Goal: Information Seeking & Learning: Learn about a topic

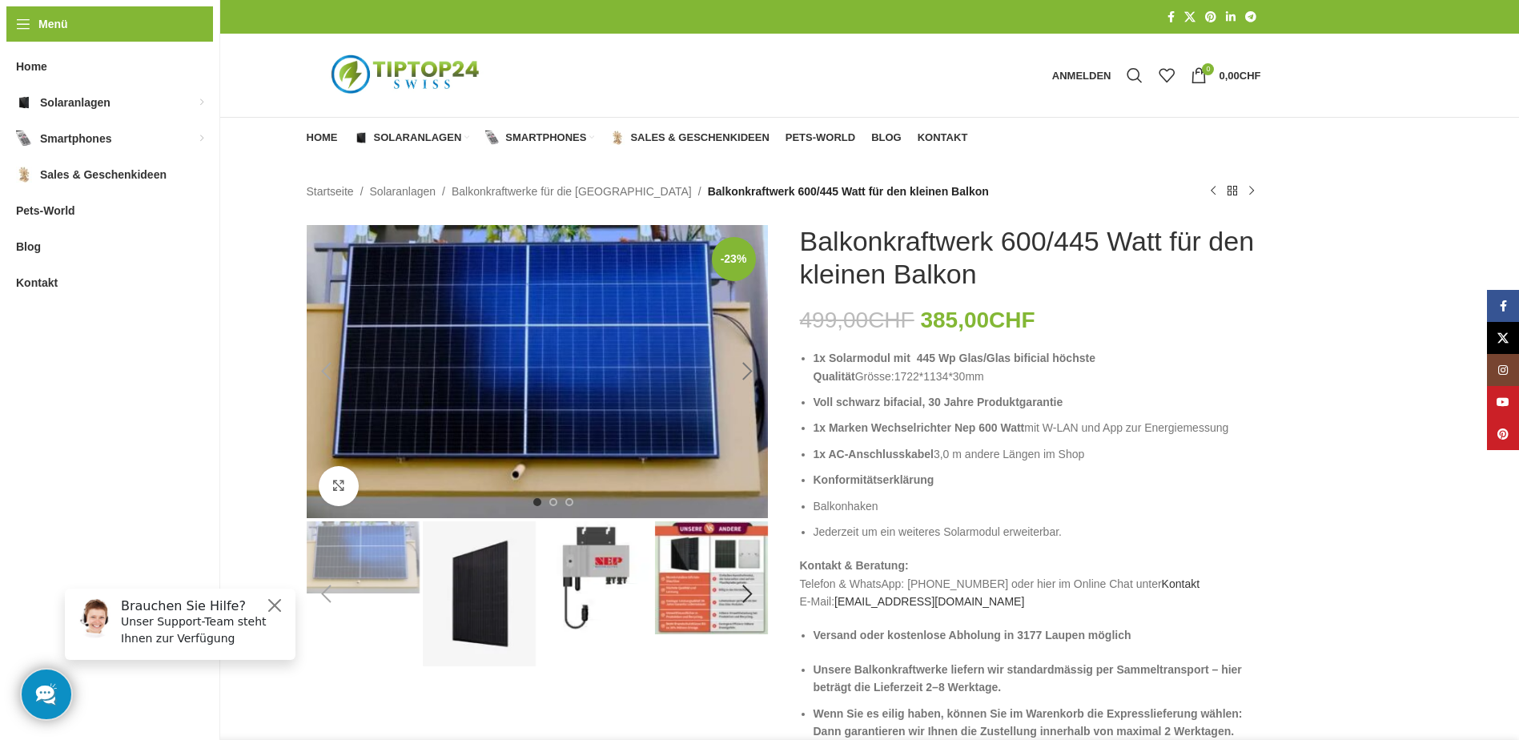
click at [749, 368] on div "Next slide" at bounding box center [748, 371] width 40 height 40
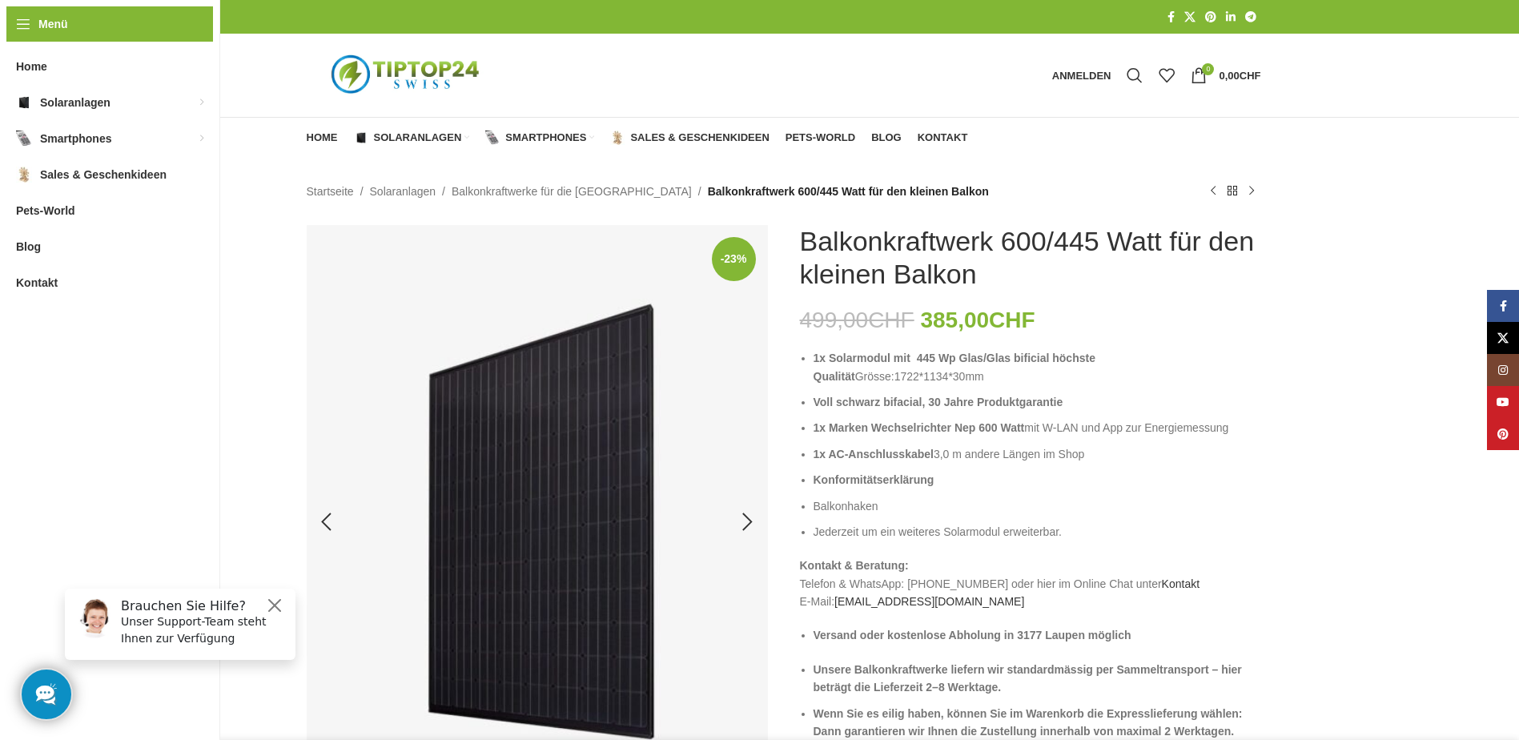
scroll to position [80, 0]
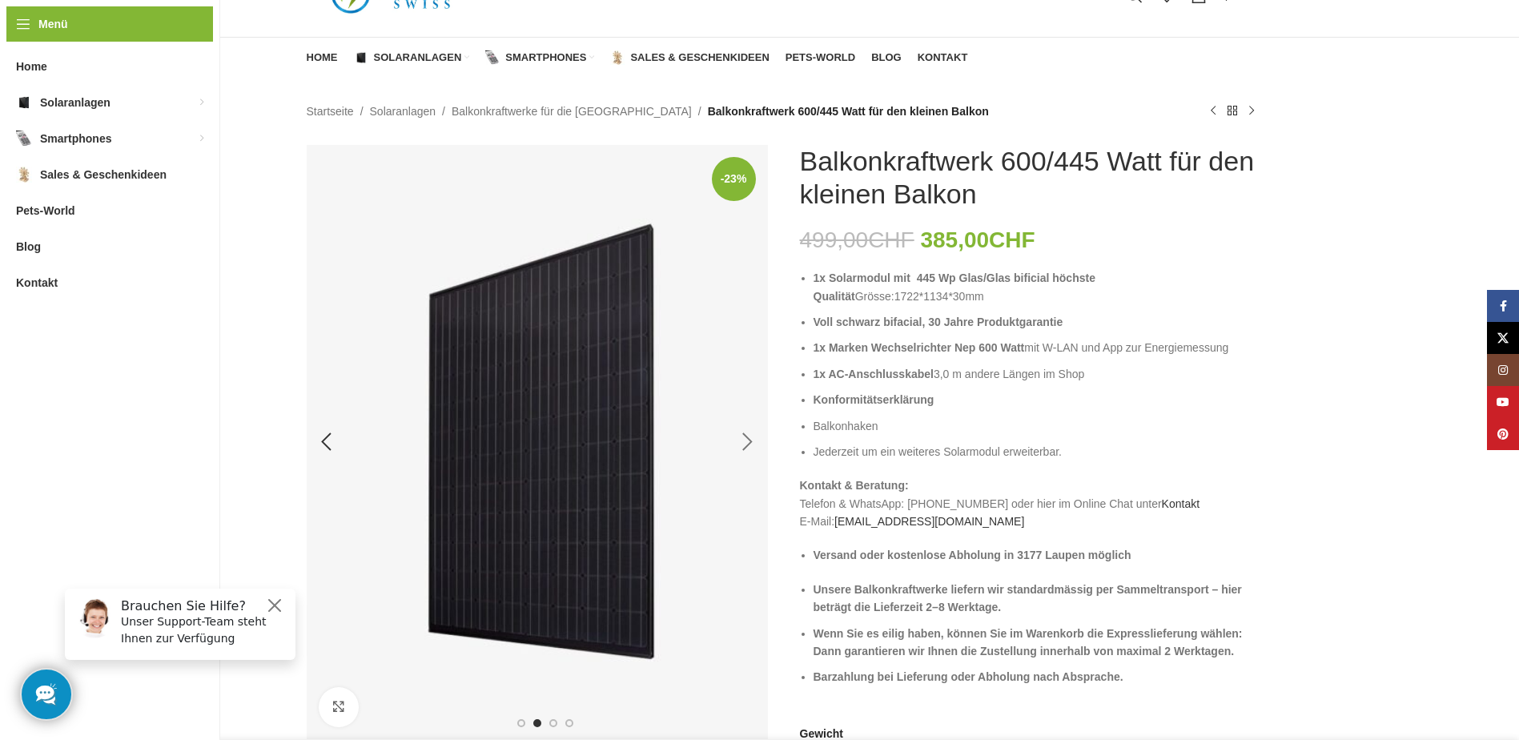
click at [751, 444] on div "Next slide" at bounding box center [748, 442] width 40 height 40
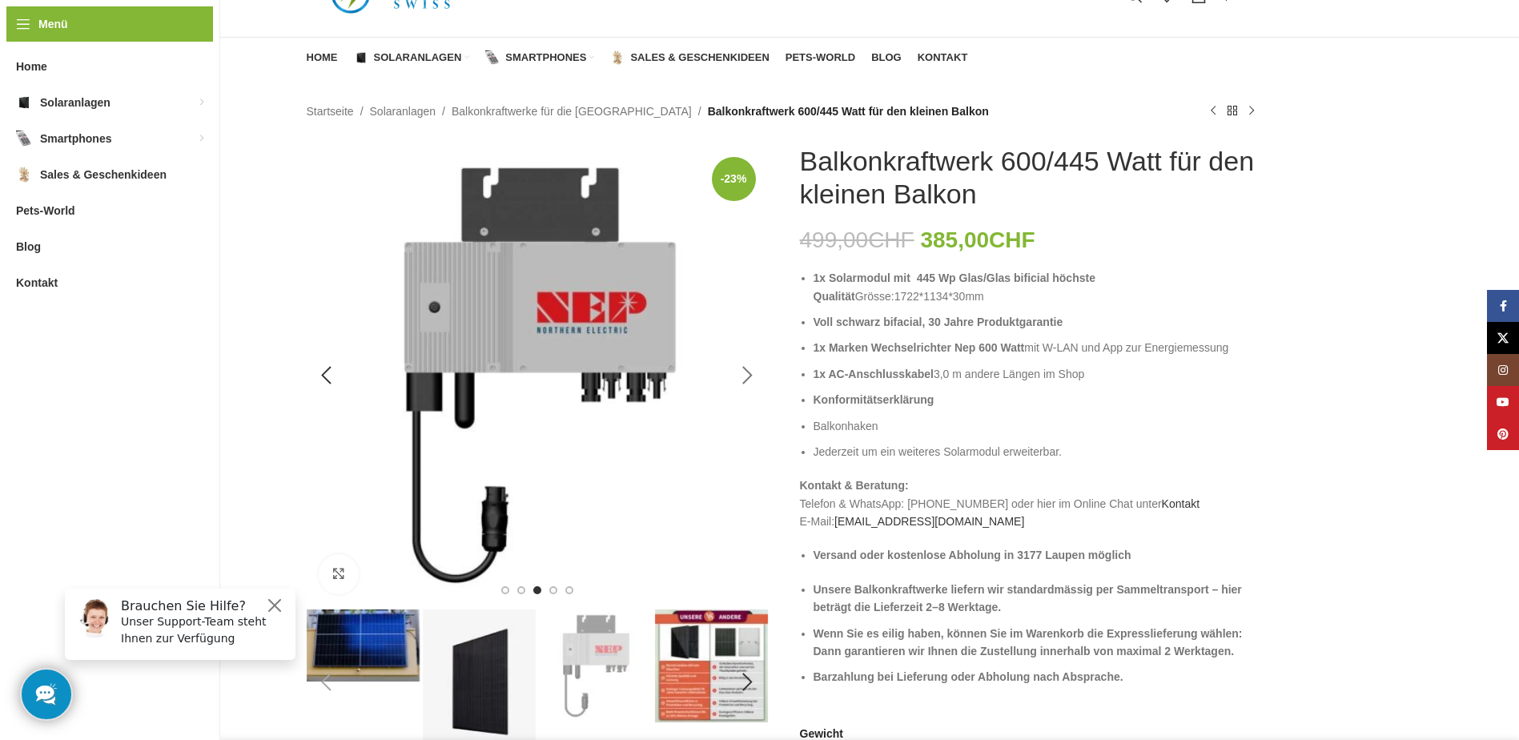
click at [752, 380] on div "Next slide" at bounding box center [748, 376] width 40 height 40
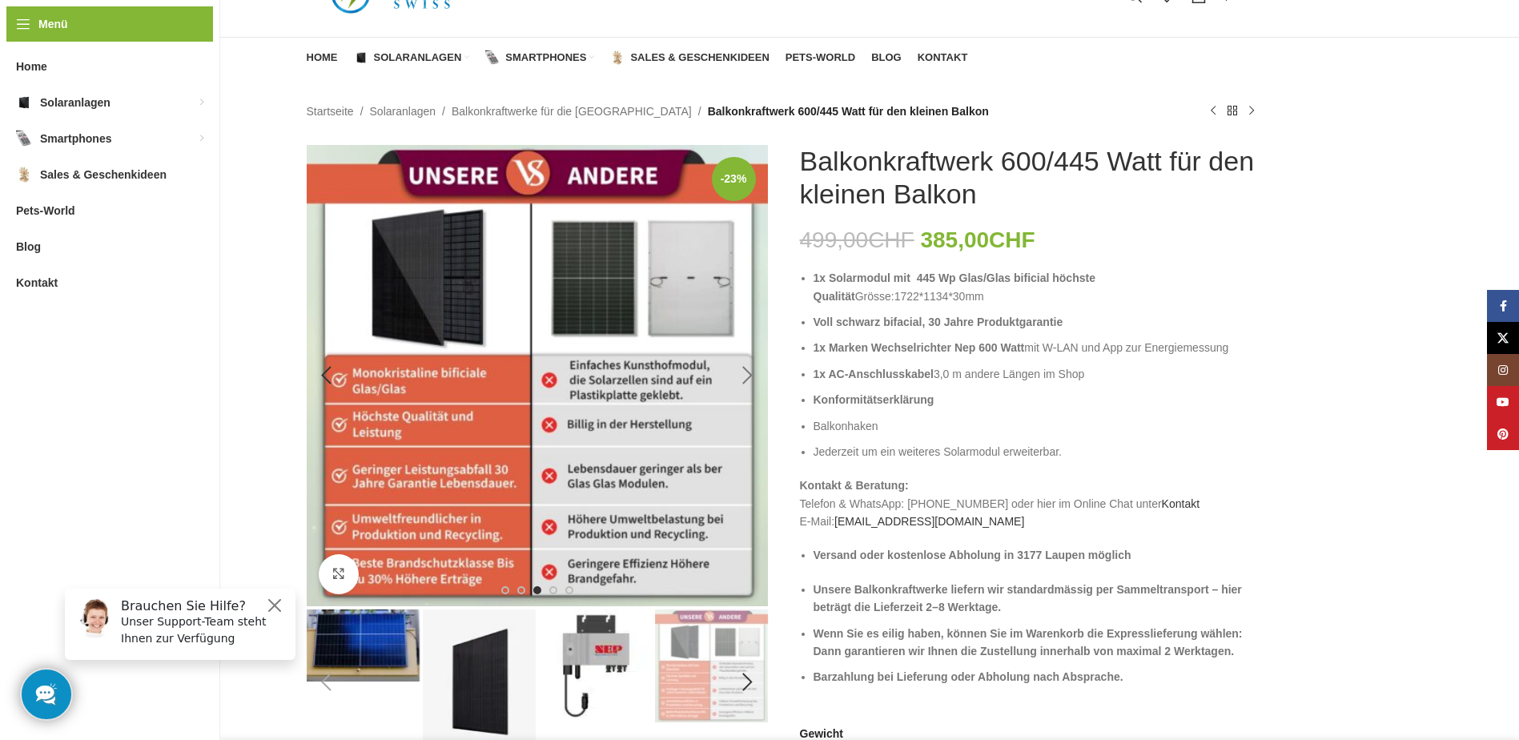
click at [747, 372] on div "Next slide" at bounding box center [748, 376] width 40 height 40
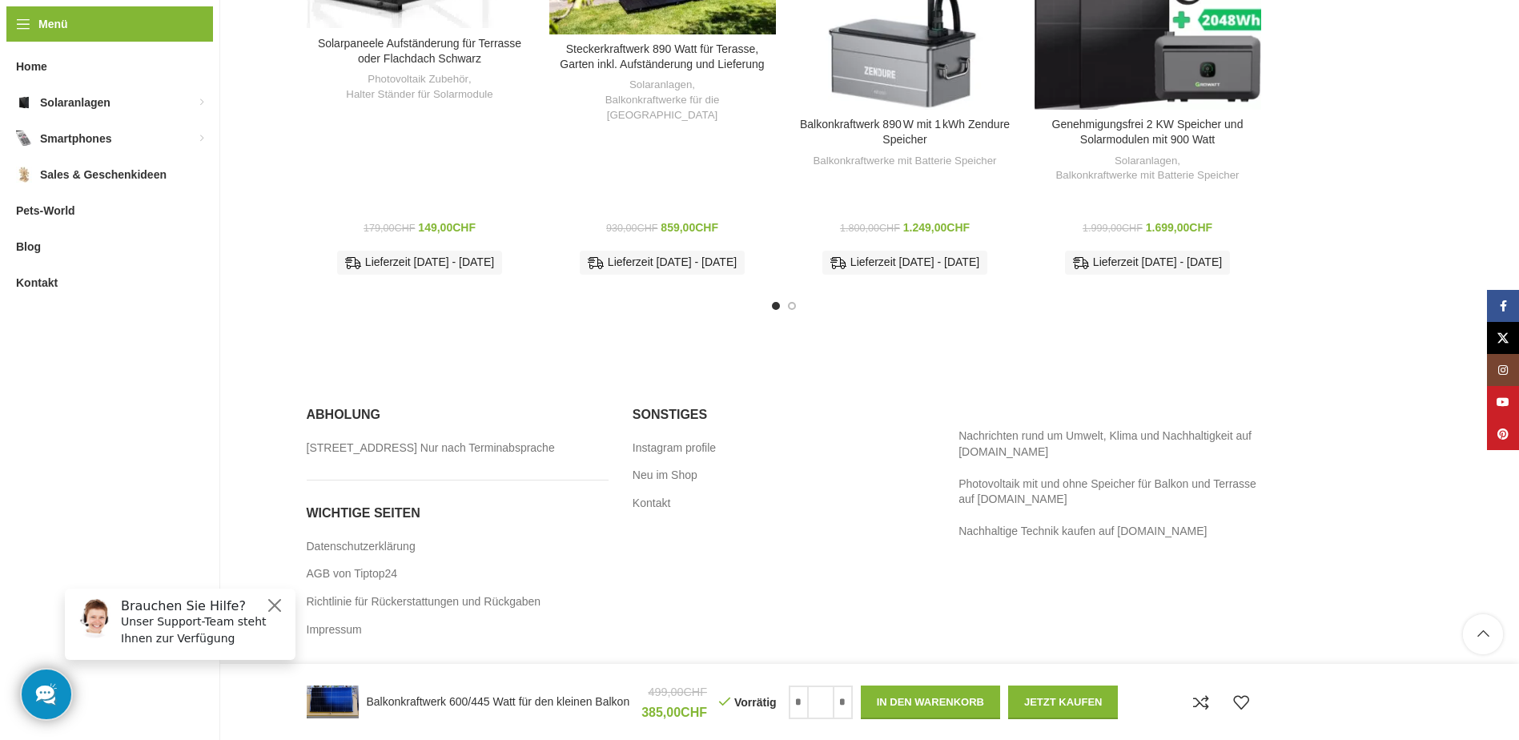
scroll to position [2386, 0]
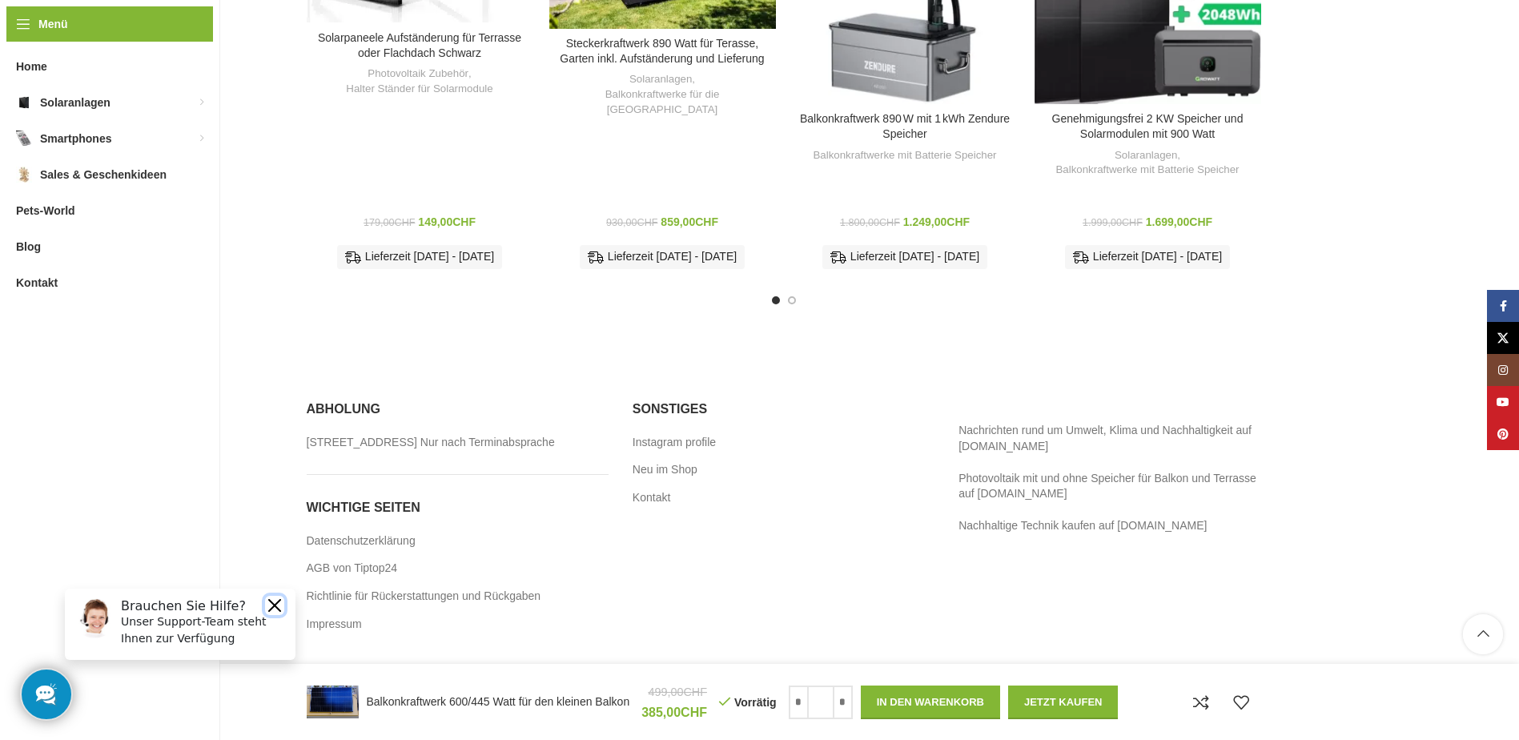
click at [274, 601] on button "Close" at bounding box center [274, 605] width 19 height 19
click at [669, 462] on link "Neu im Shop" at bounding box center [666, 470] width 66 height 16
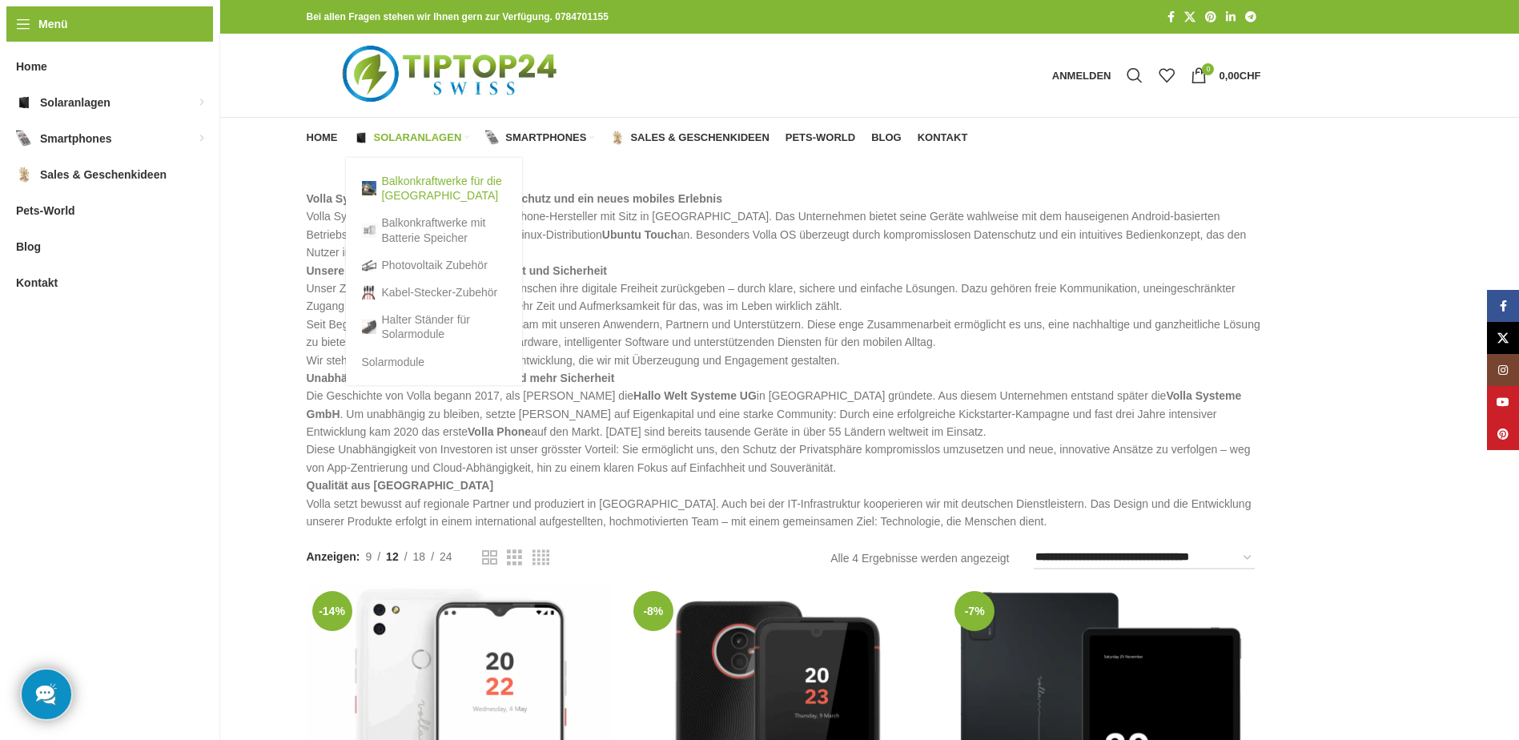
click at [415, 183] on link "Balkonkraftwerke für die [GEOGRAPHIC_DATA]" at bounding box center [434, 188] width 144 height 42
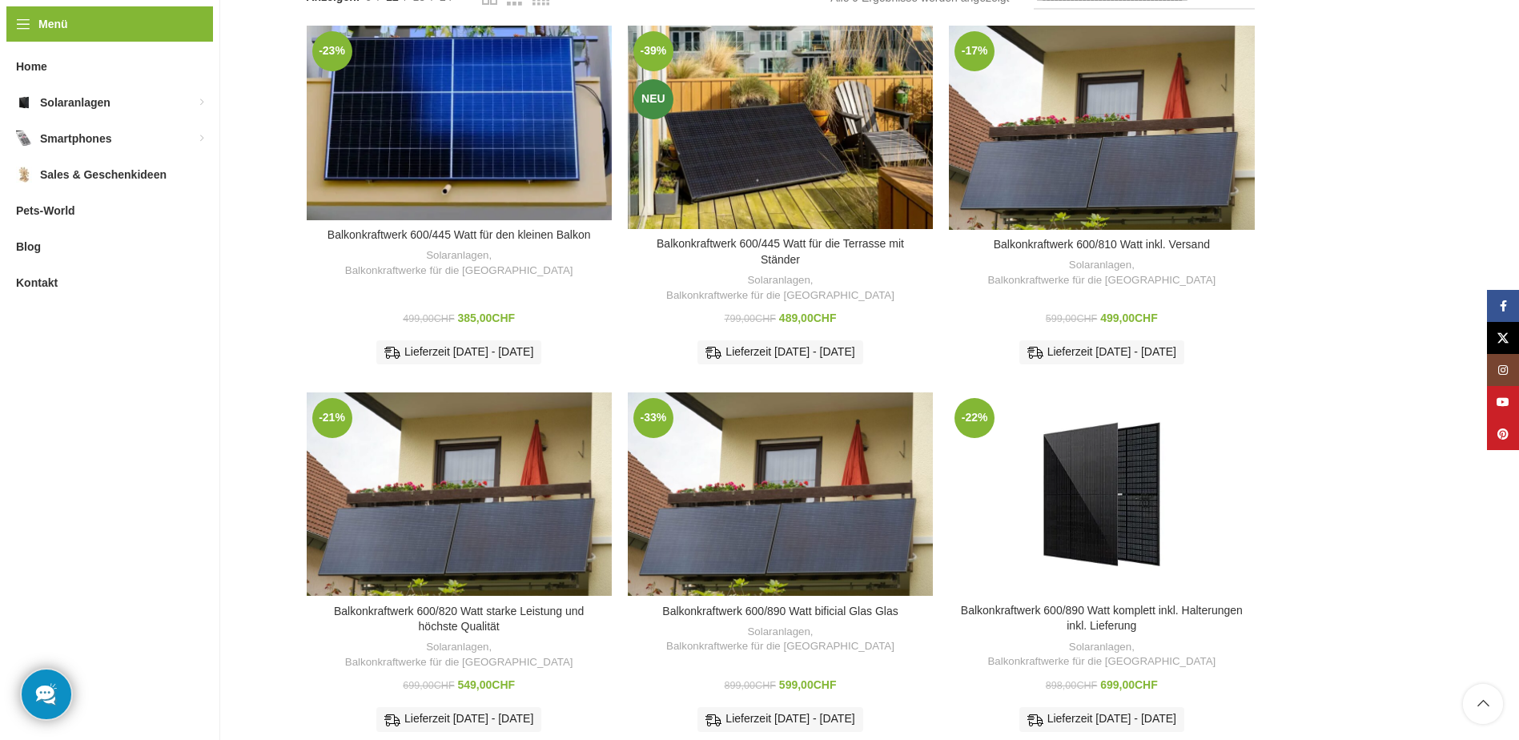
scroll to position [160, 0]
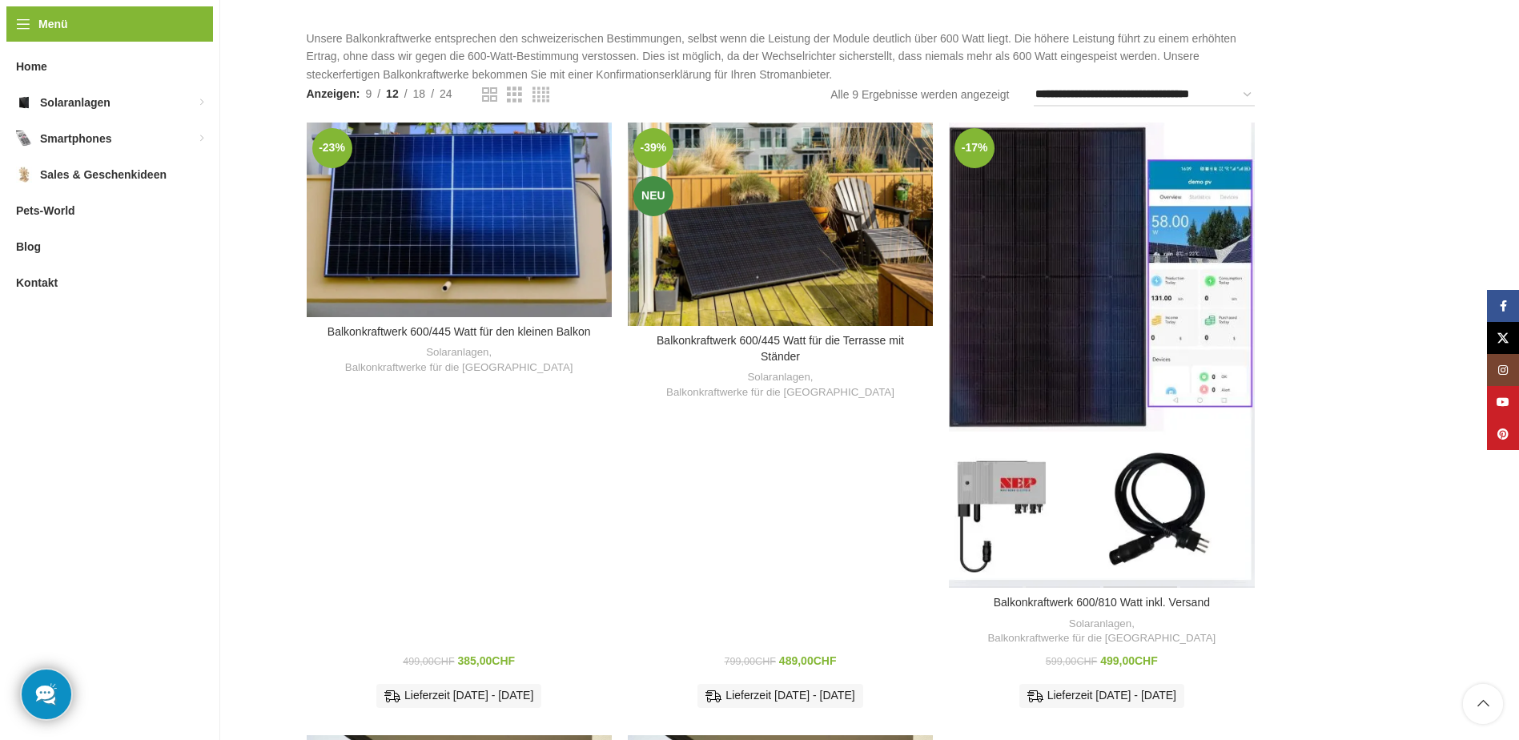
click at [1119, 246] on div "Balkonkraftwerk 600/810 Watt inkl. Versand" at bounding box center [1140, 355] width 76 height 465
